Goal: Find specific page/section

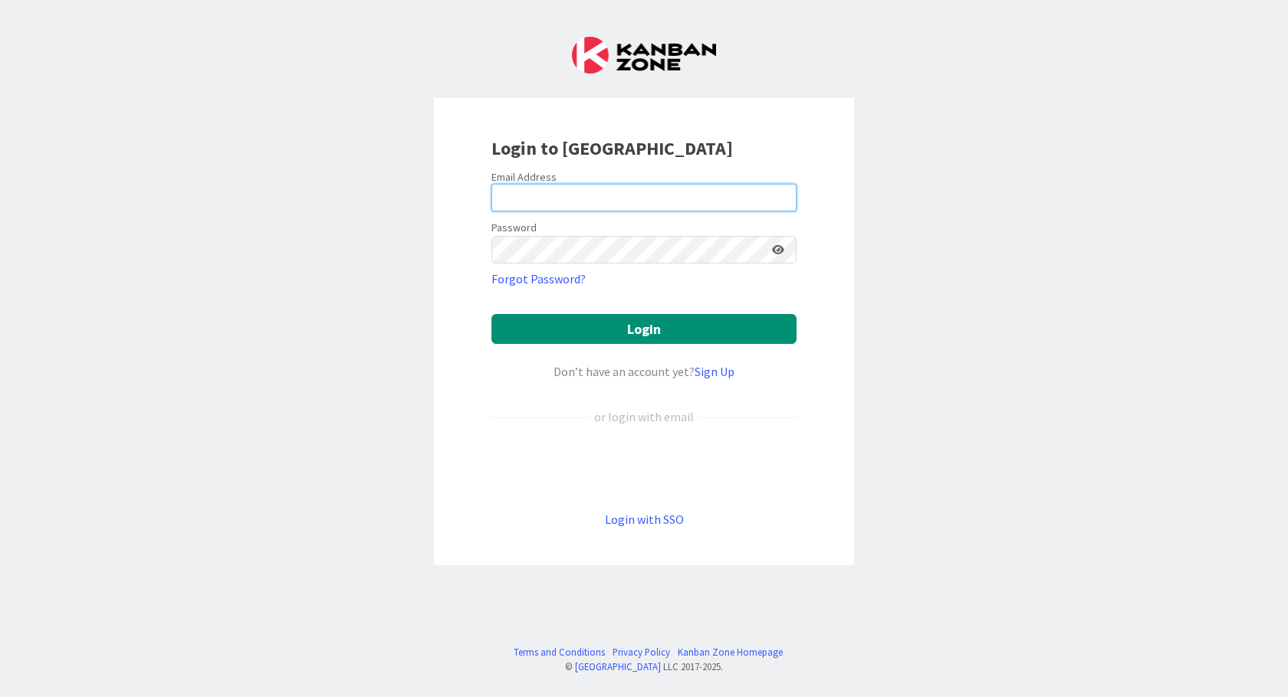
click at [518, 204] on input "email" at bounding box center [643, 198] width 305 height 28
type input "[EMAIL_ADDRESS][DOMAIN_NAME]"
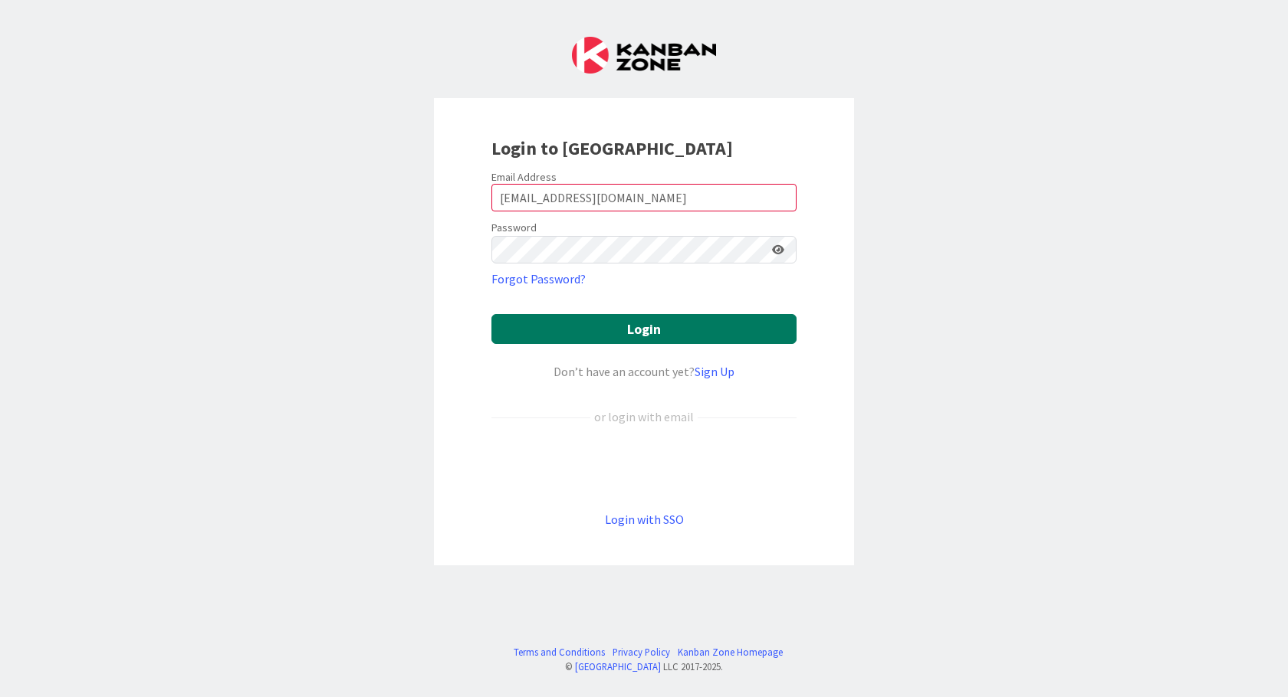
click at [635, 333] on button "Login" at bounding box center [643, 329] width 305 height 30
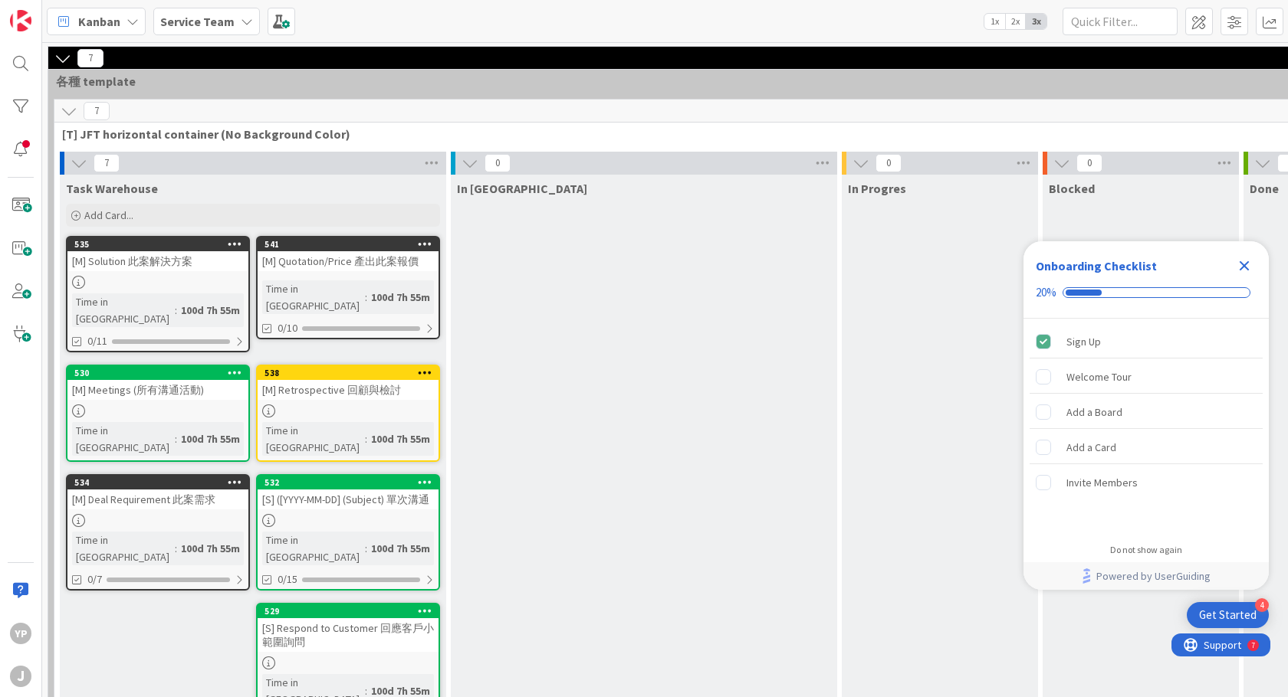
click at [74, 110] on icon at bounding box center [69, 111] width 17 height 17
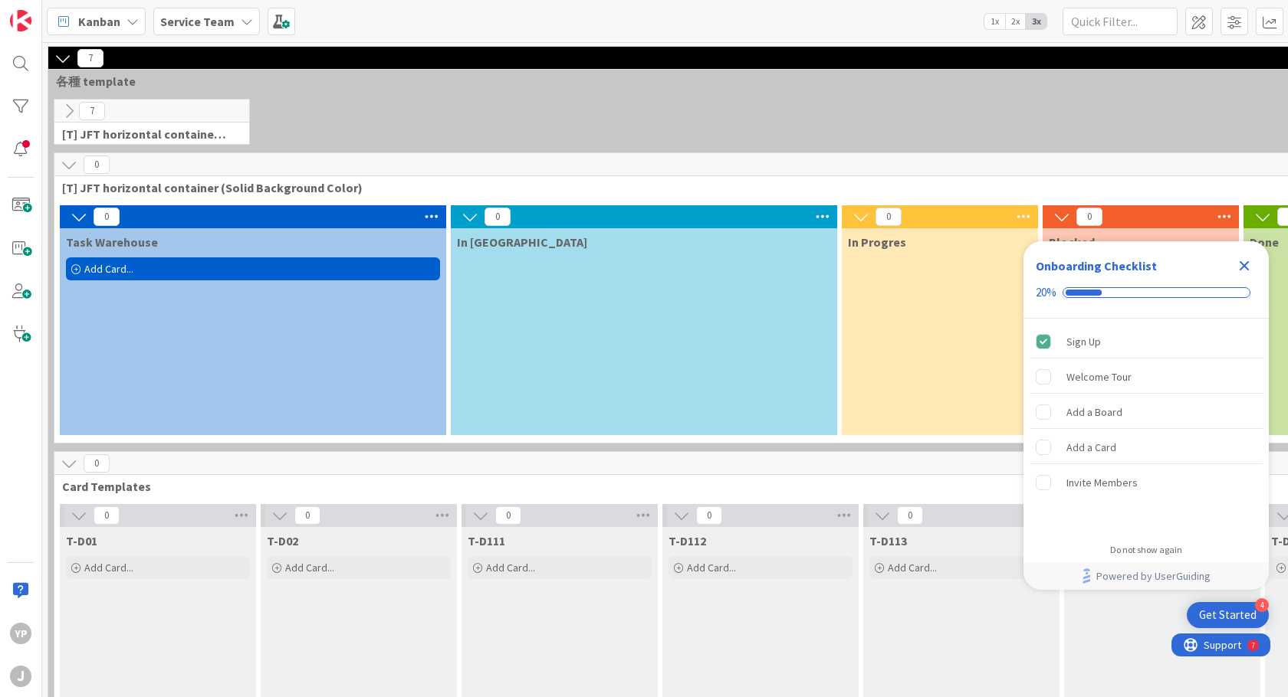
click at [67, 162] on icon at bounding box center [69, 164] width 17 height 17
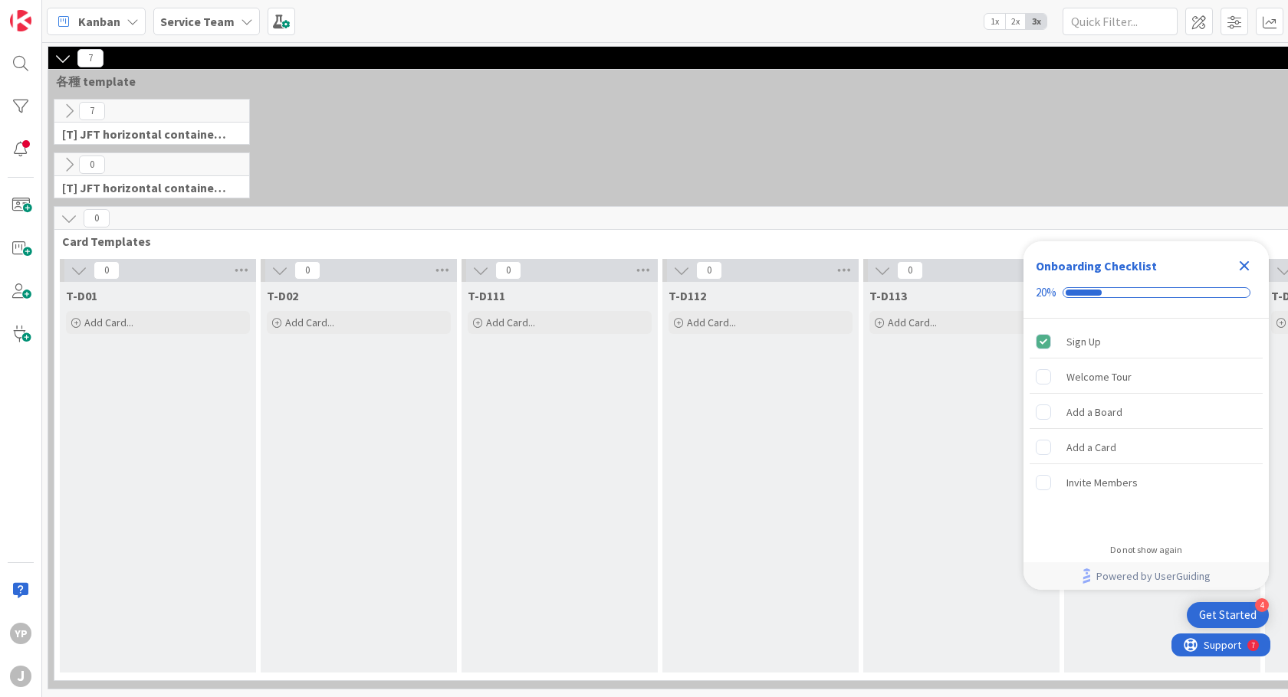
click at [70, 220] on icon at bounding box center [69, 218] width 17 height 17
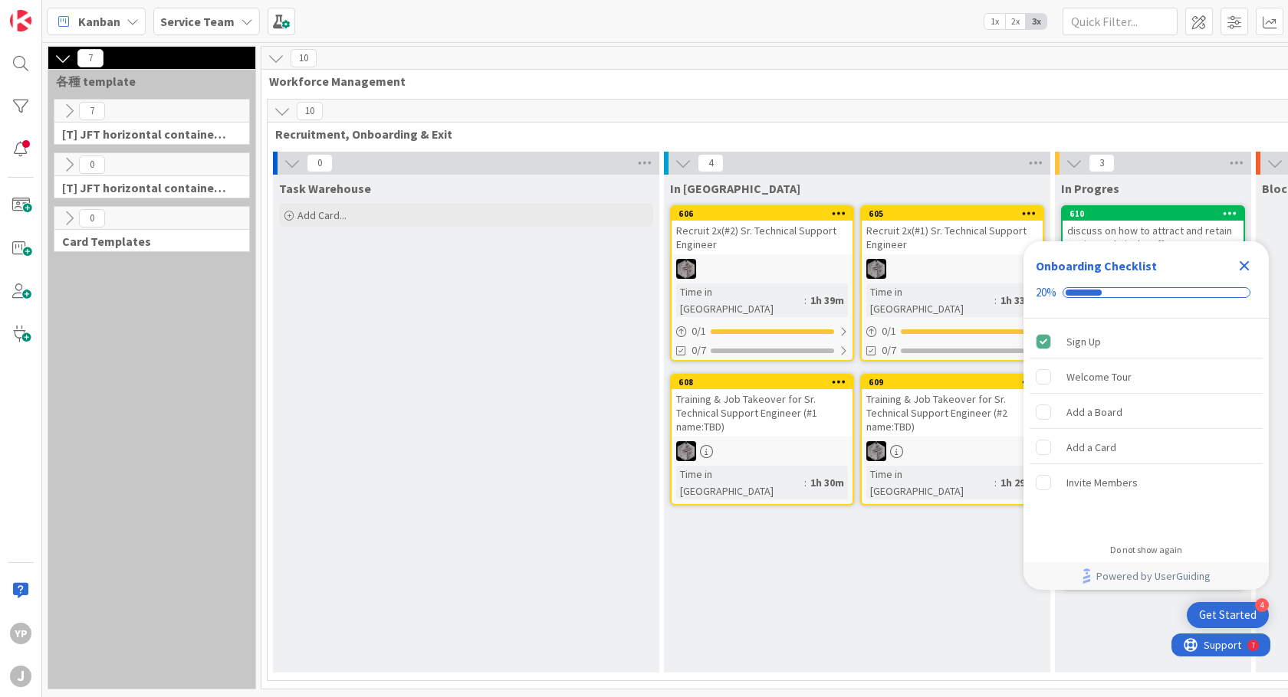
click at [291, 164] on icon at bounding box center [292, 163] width 17 height 17
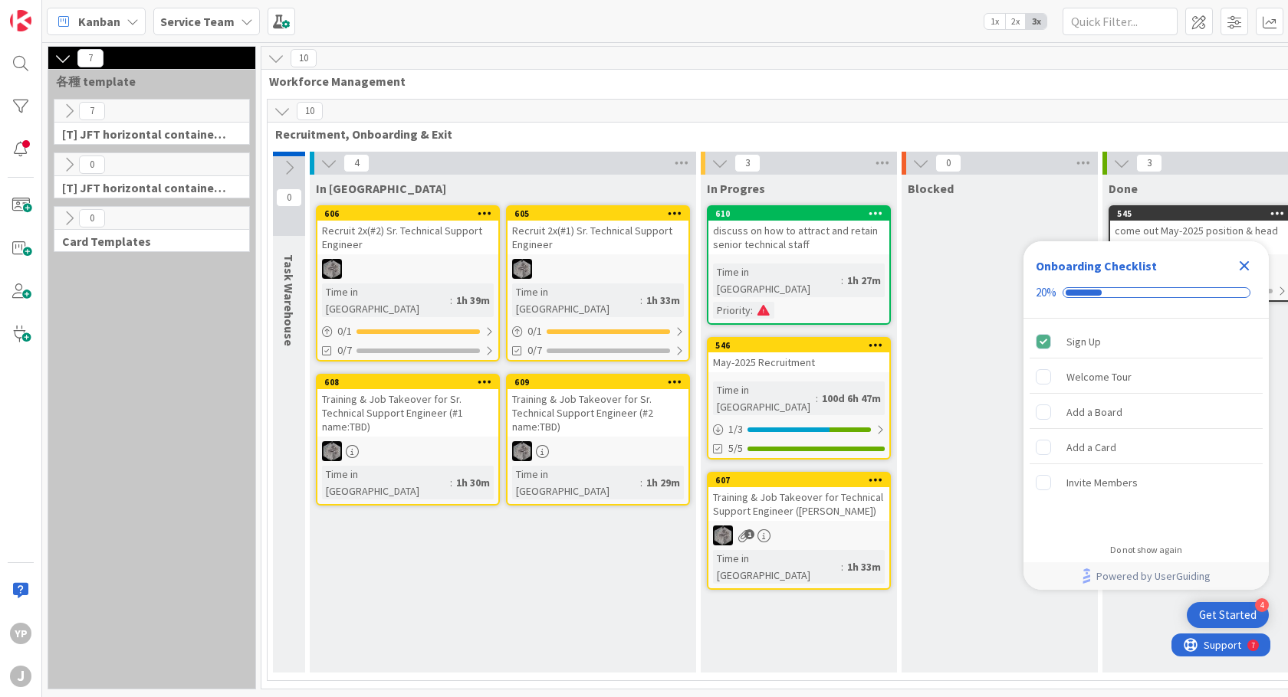
click at [408, 389] on div "Training & Job Takeover for Sr. Technical Support Engineer (#1 name:TBD)" at bounding box center [407, 413] width 181 height 48
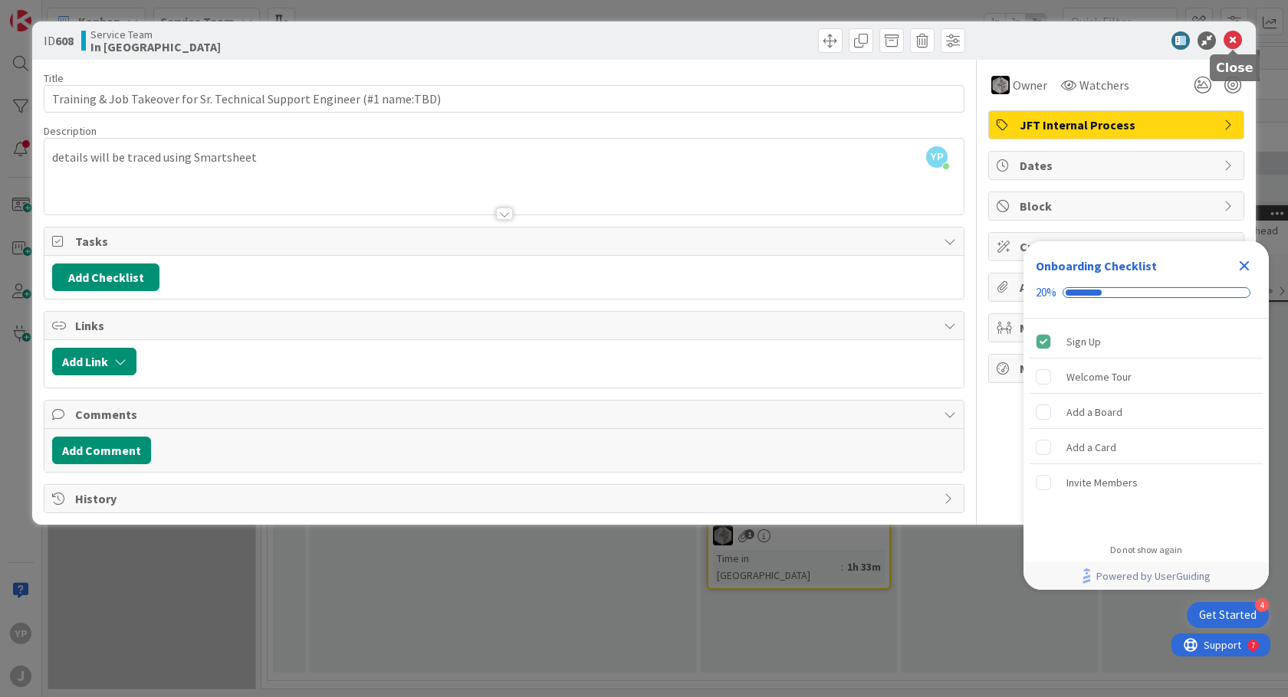
click at [1234, 38] on icon at bounding box center [1232, 40] width 18 height 18
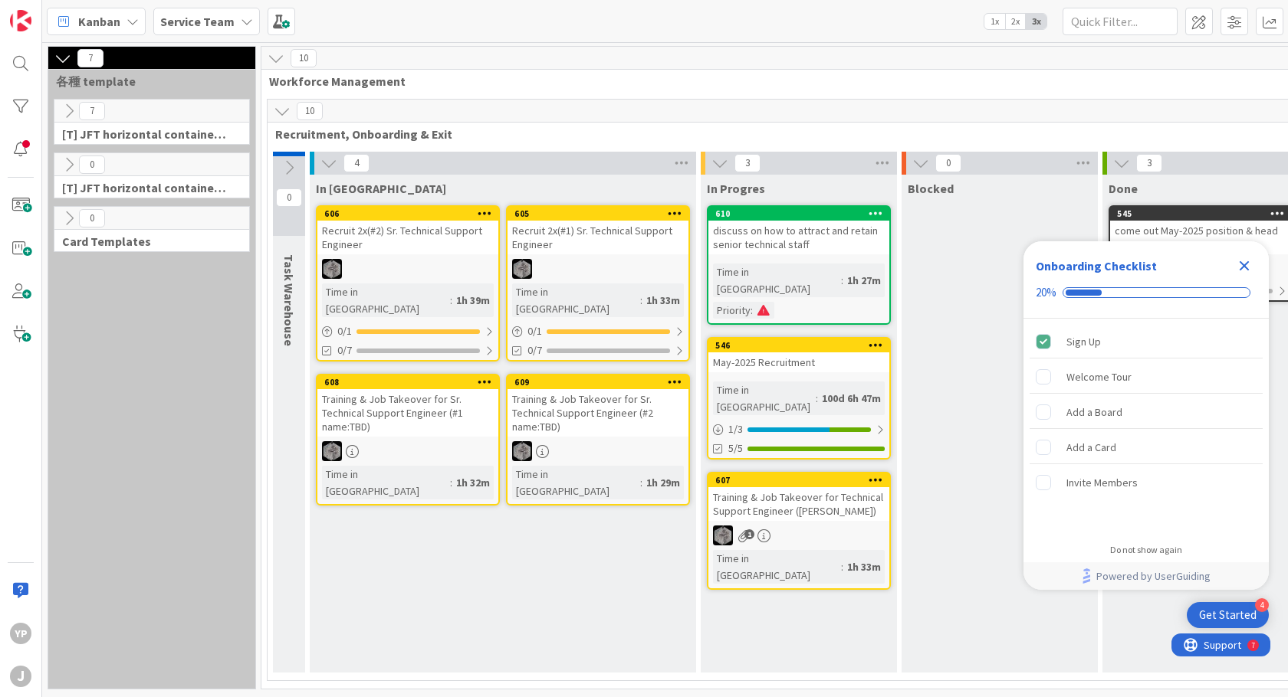
click at [582, 228] on div "Recruit 2x(#1) Sr. Technical Support Engineer" at bounding box center [597, 238] width 181 height 34
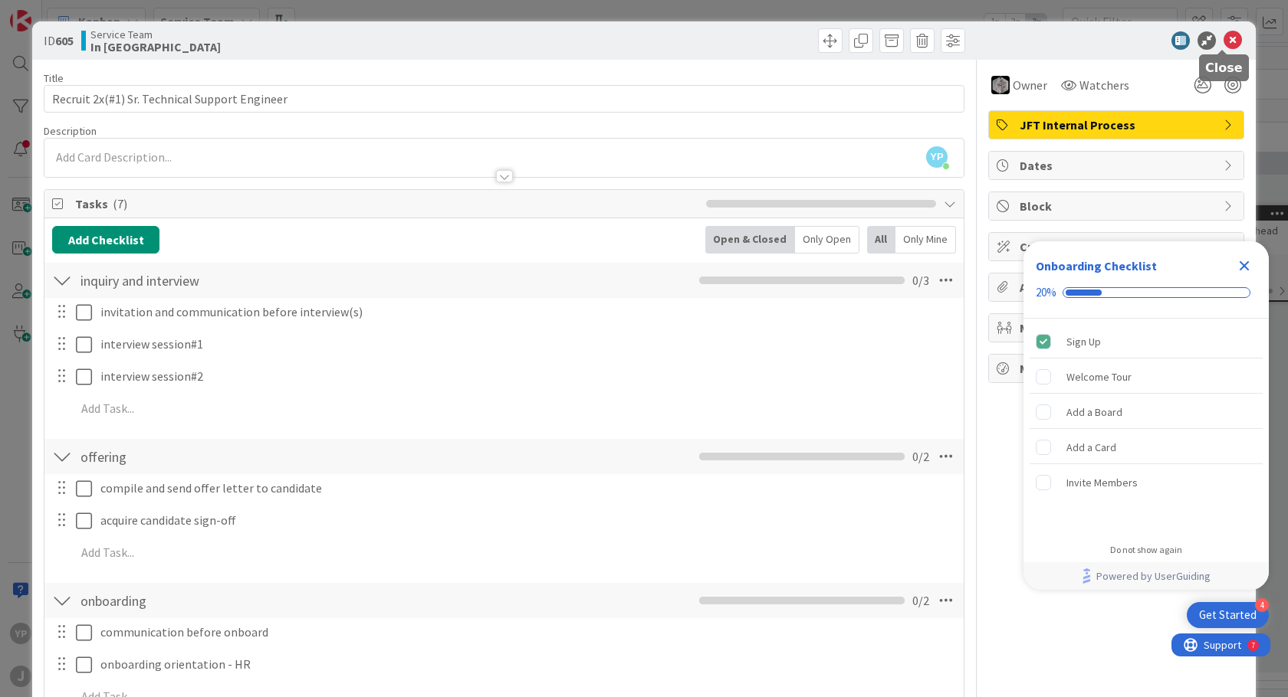
click at [1226, 37] on icon at bounding box center [1232, 40] width 18 height 18
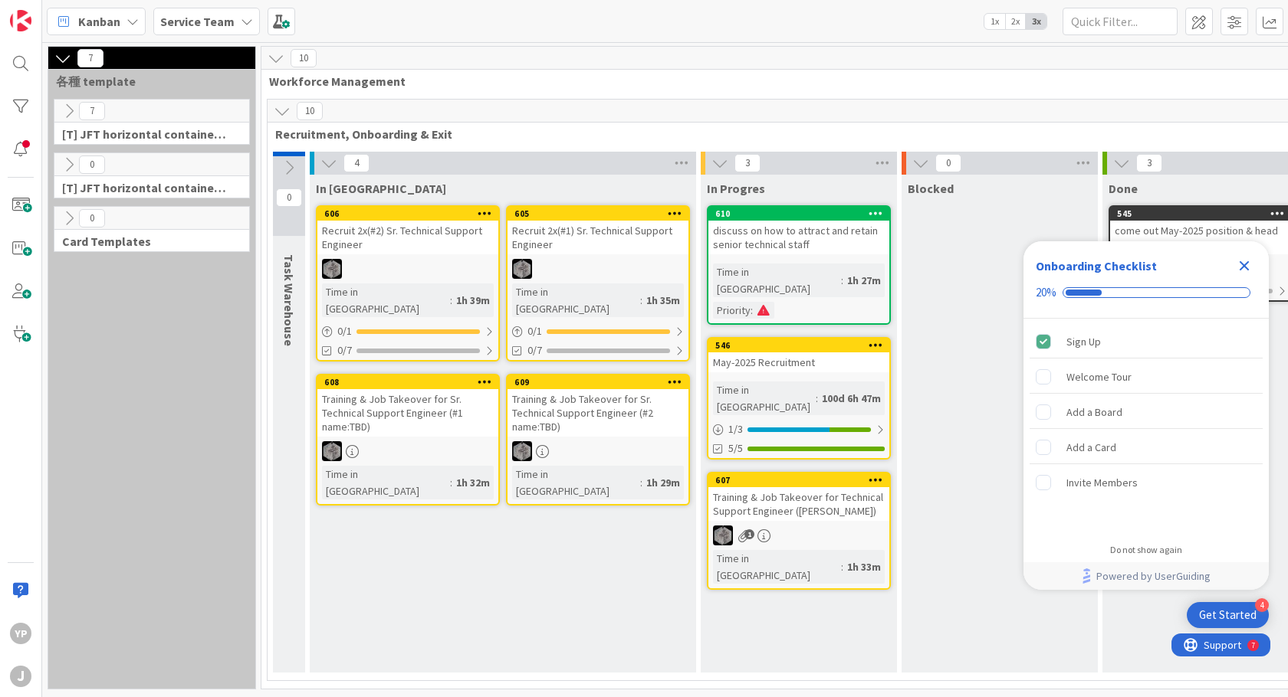
click at [1241, 262] on icon "Close Checklist" at bounding box center [1244, 266] width 10 height 10
